Goal: Task Accomplishment & Management: Use online tool/utility

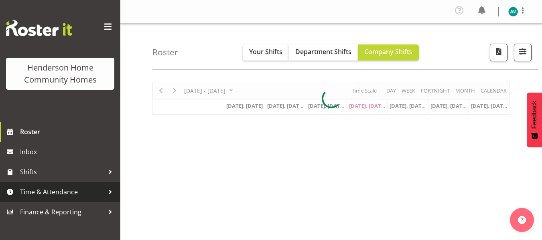
click at [24, 191] on span "Time & Attendance" at bounding box center [62, 192] width 84 height 12
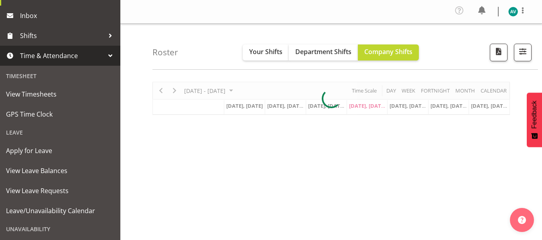
scroll to position [140, 0]
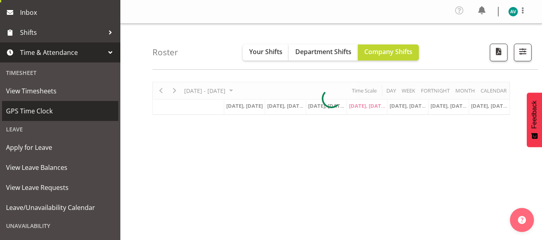
click at [30, 110] on span "GPS Time Clock" at bounding box center [60, 111] width 108 height 12
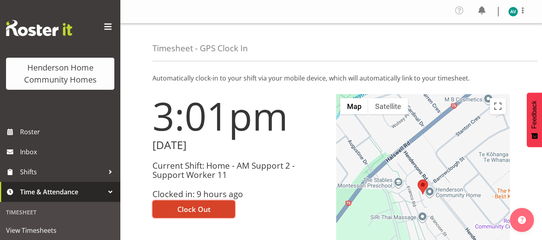
click at [173, 210] on button "Clock Out" at bounding box center [193, 210] width 83 height 18
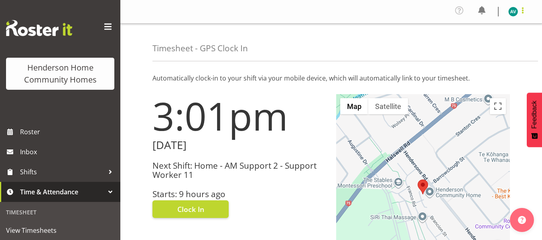
click at [518, 14] on span at bounding box center [523, 11] width 10 height 10
click at [480, 45] on link "Log Out" at bounding box center [489, 44] width 77 height 14
